Goal: Task Accomplishment & Management: Use online tool/utility

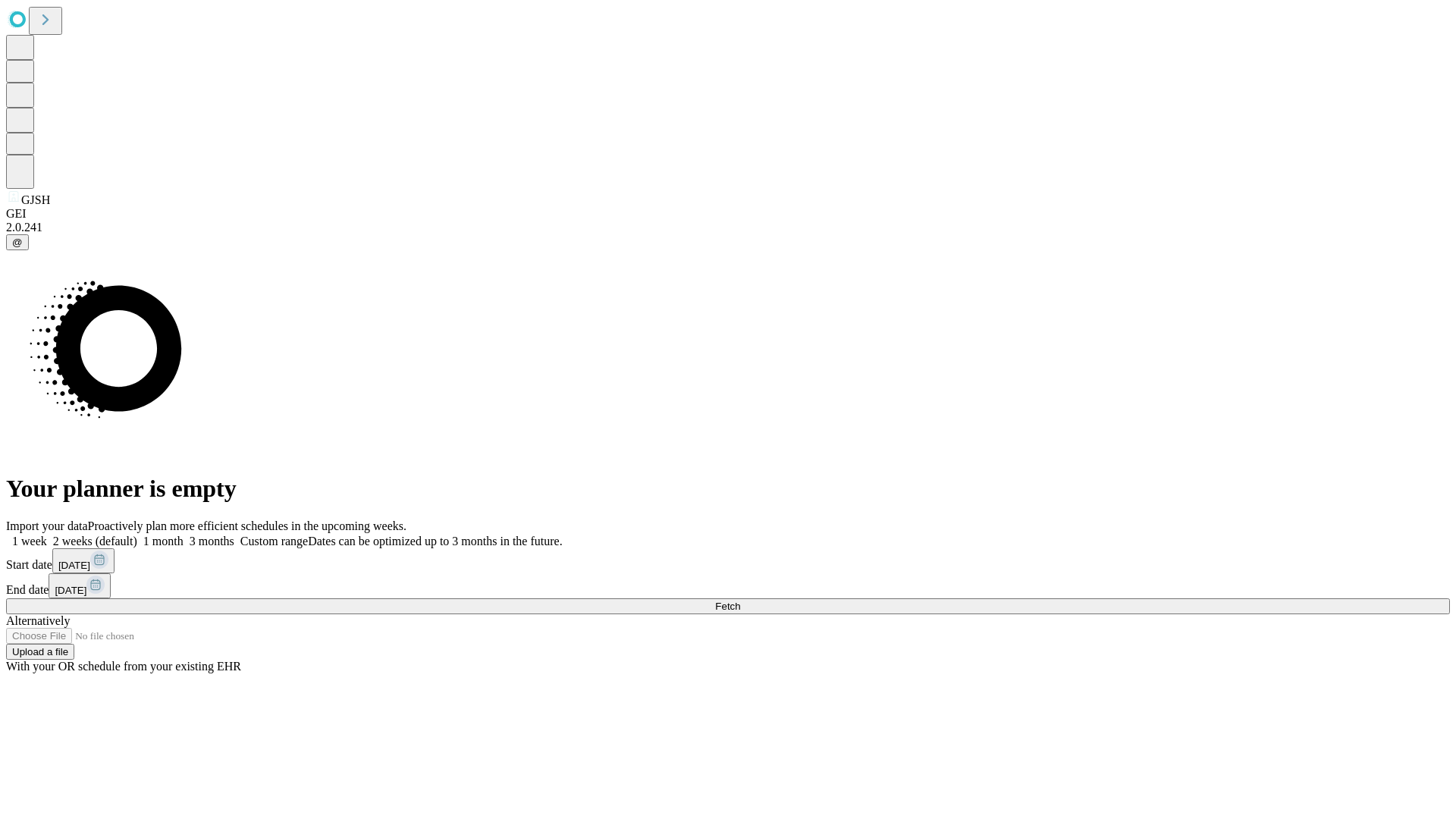
click at [740, 601] on span "Fetch" at bounding box center [728, 607] width 25 height 11
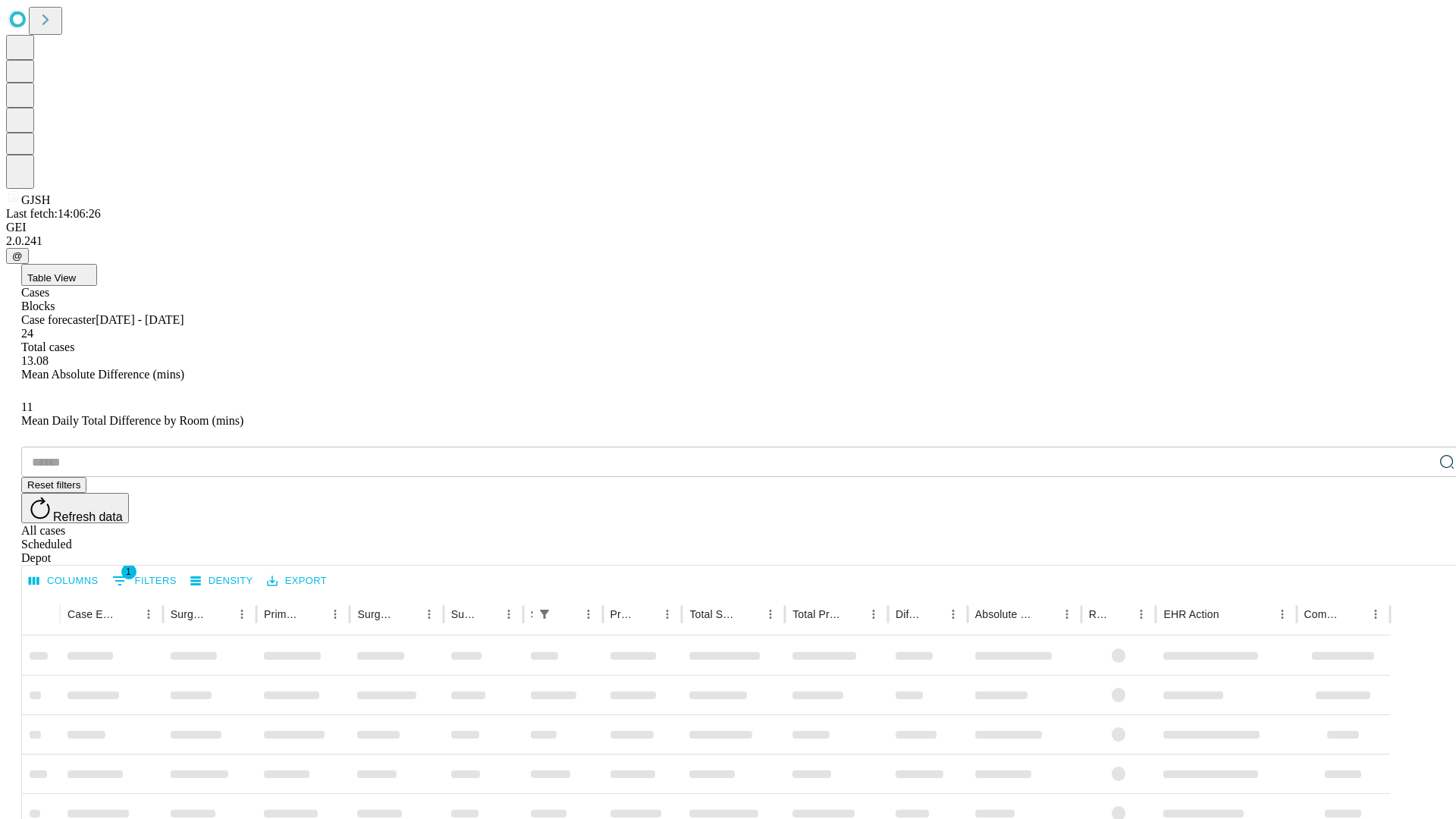
click at [1416, 552] on div "Depot" at bounding box center [743, 558] width 1444 height 13
